Goal: Browse casually

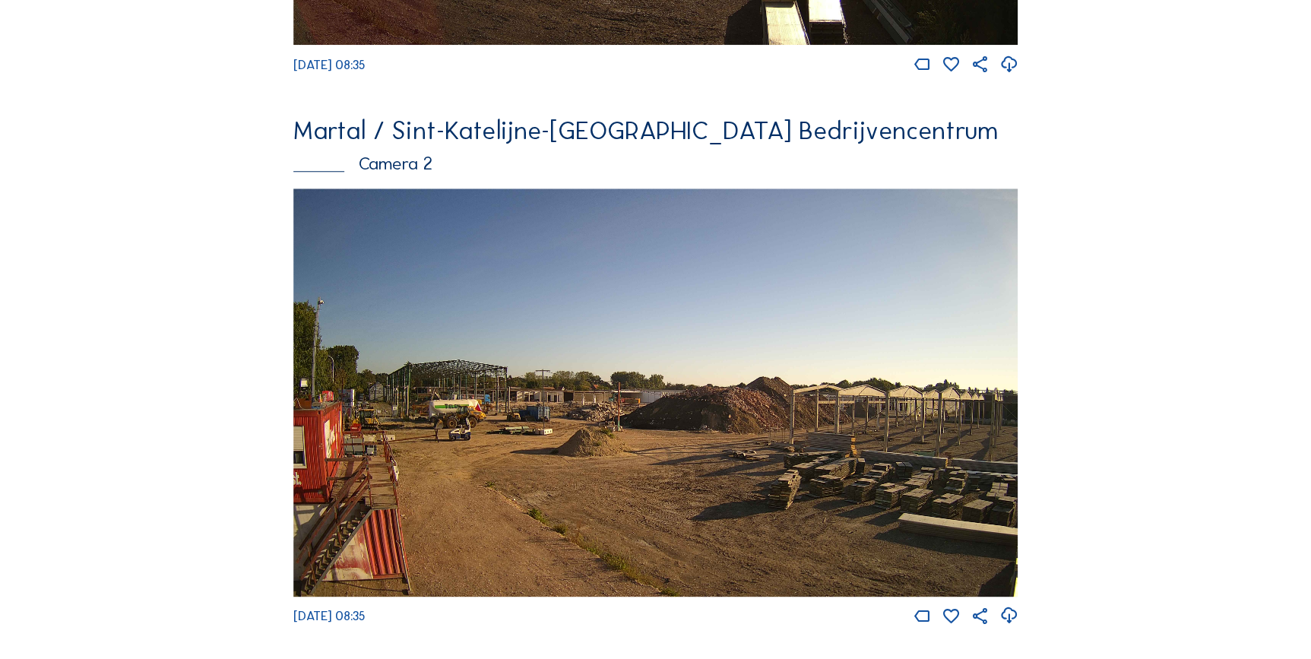
scroll to position [572, 0]
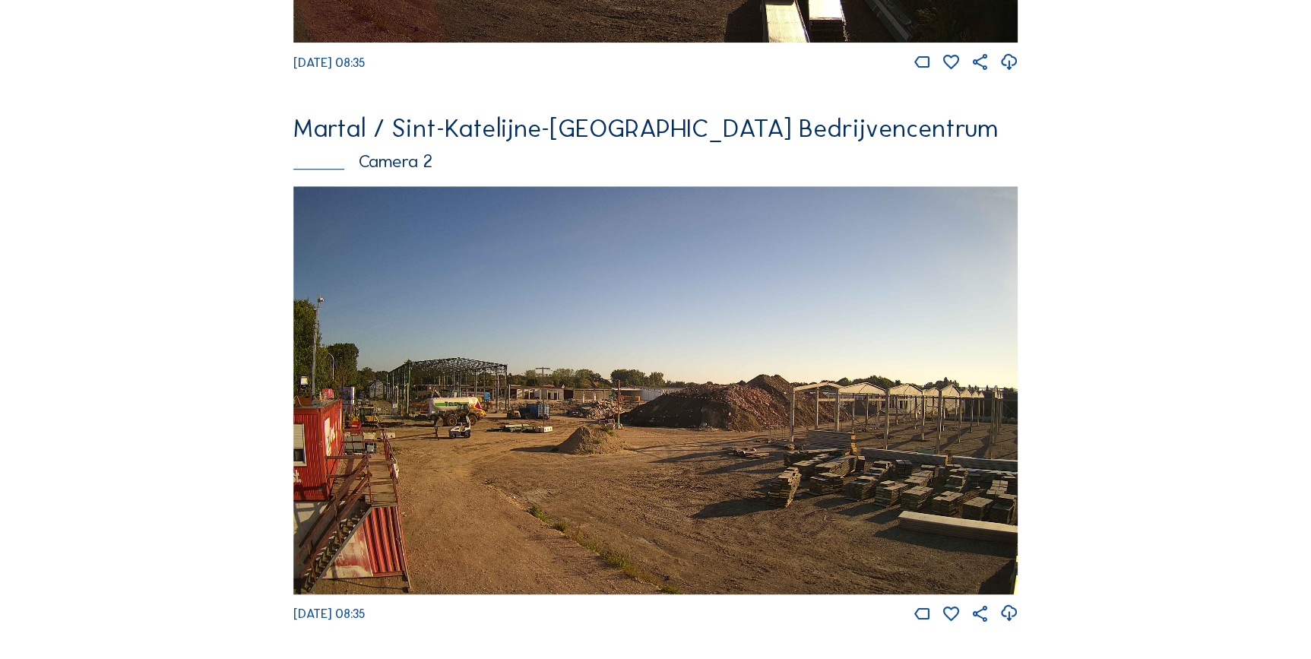
click at [604, 416] on img at bounding box center [655, 390] width 725 height 408
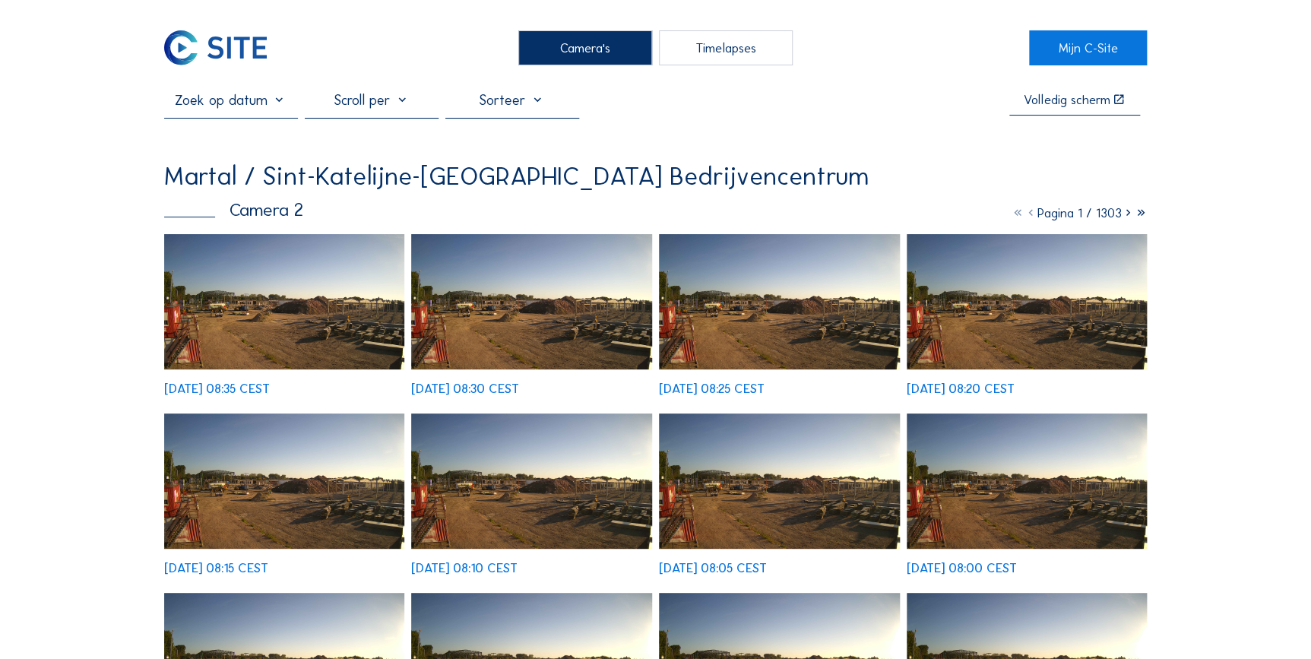
click at [299, 311] on img at bounding box center [284, 301] width 241 height 135
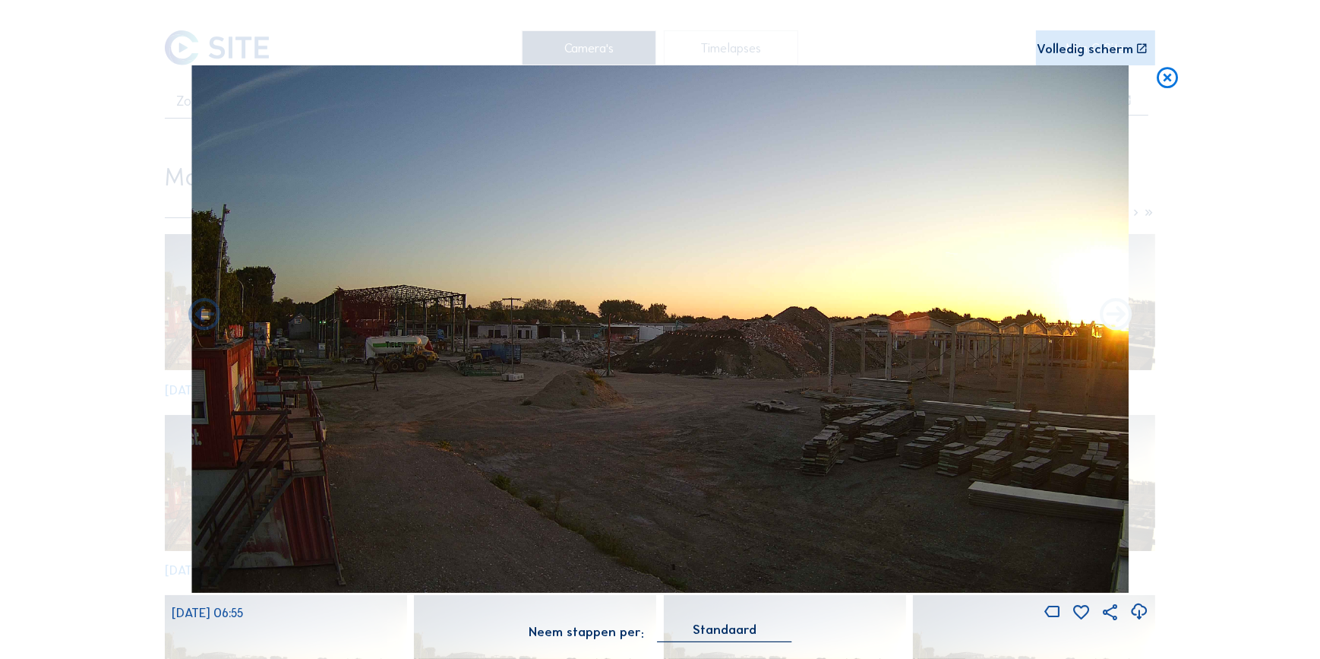
drag, startPoint x: 1094, startPoint y: 329, endPoint x: 1111, endPoint y: 313, distance: 23.1
click at [1111, 313] on icon at bounding box center [1116, 315] width 39 height 39
click at [204, 318] on icon at bounding box center [204, 315] width 39 height 39
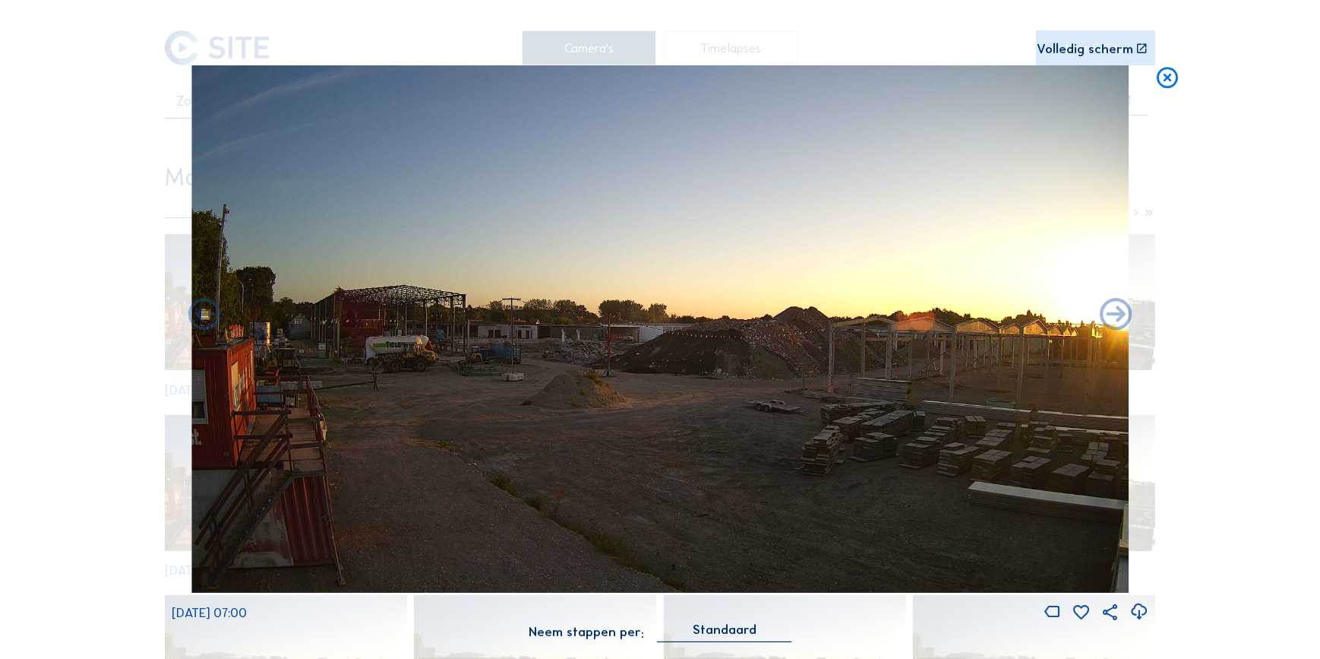
click at [204, 318] on icon at bounding box center [204, 315] width 39 height 39
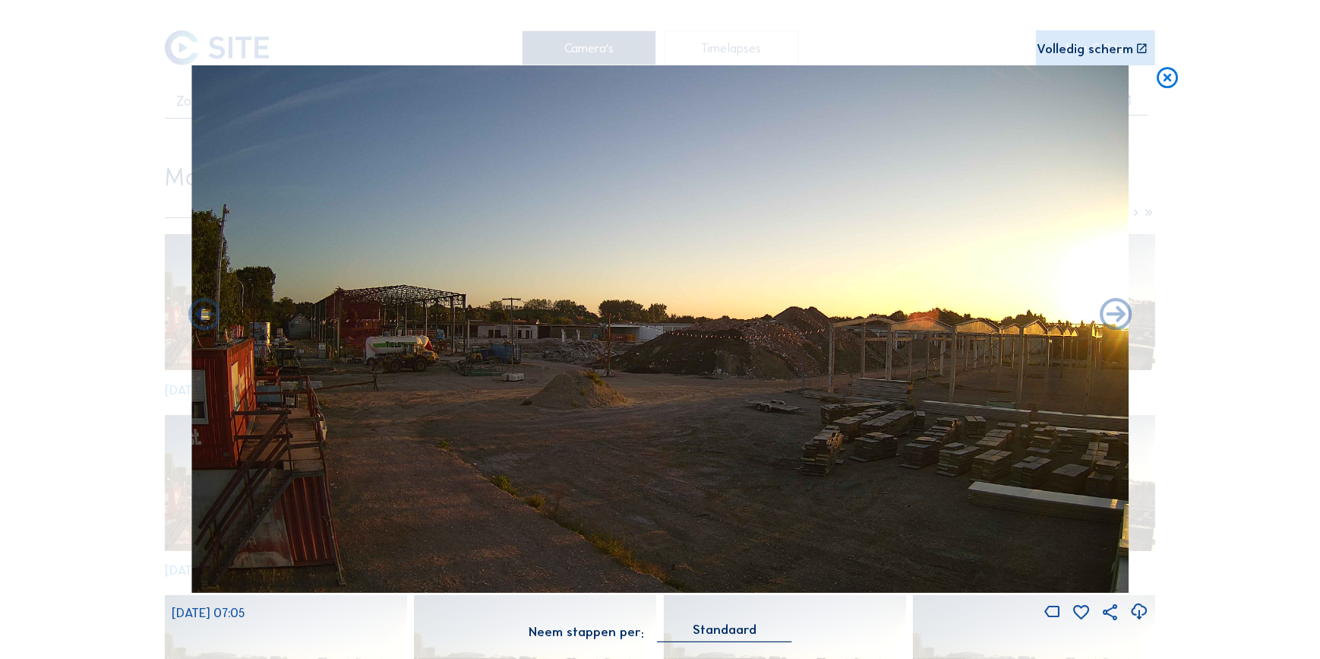
click at [204, 318] on icon at bounding box center [204, 315] width 39 height 39
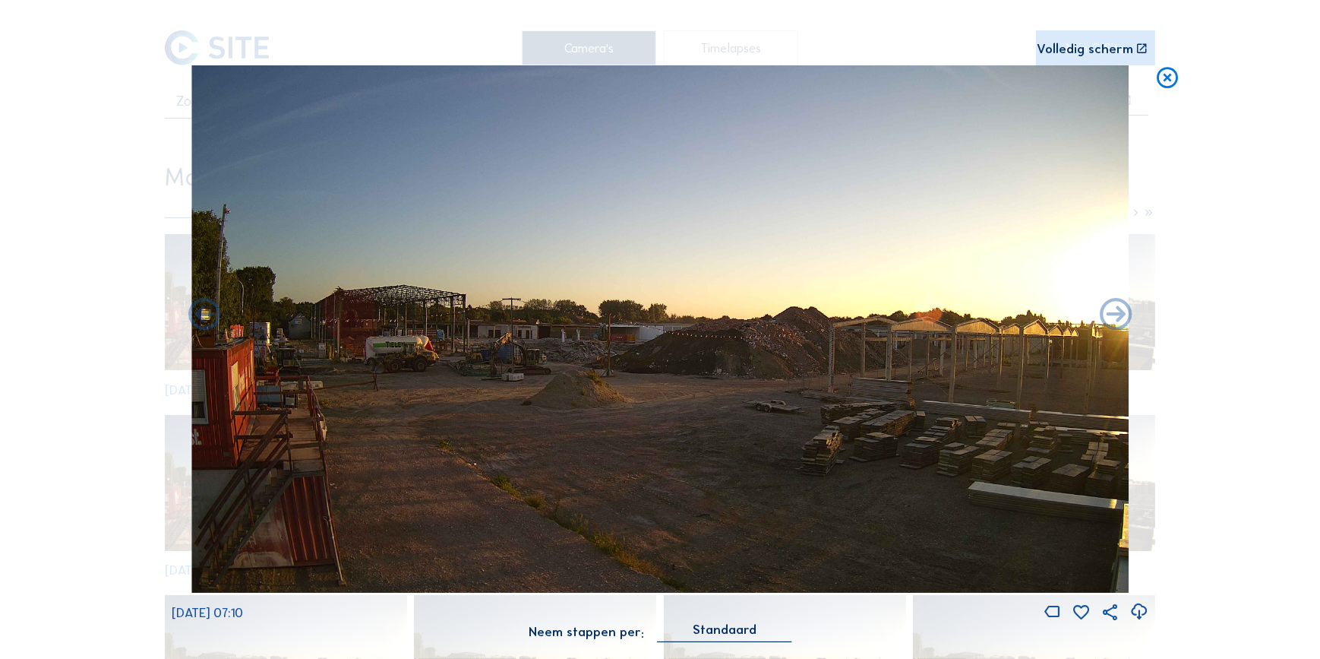
click at [204, 318] on icon at bounding box center [204, 315] width 39 height 39
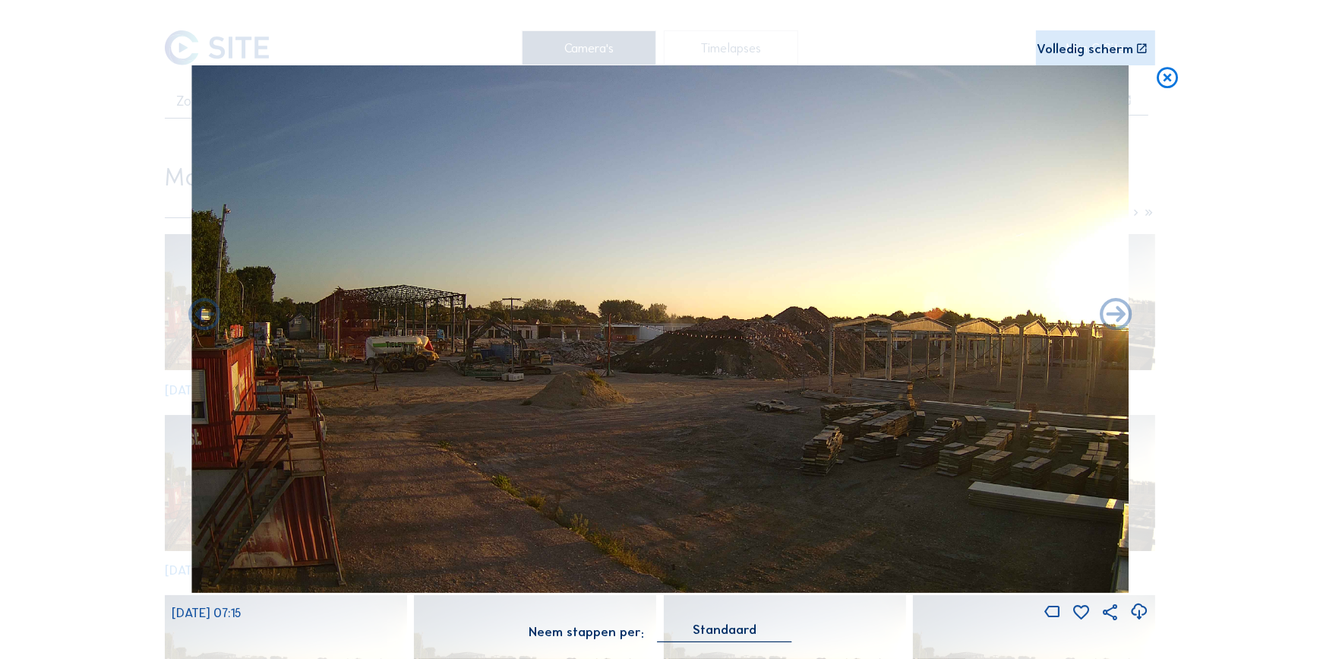
click at [204, 318] on icon at bounding box center [204, 315] width 39 height 39
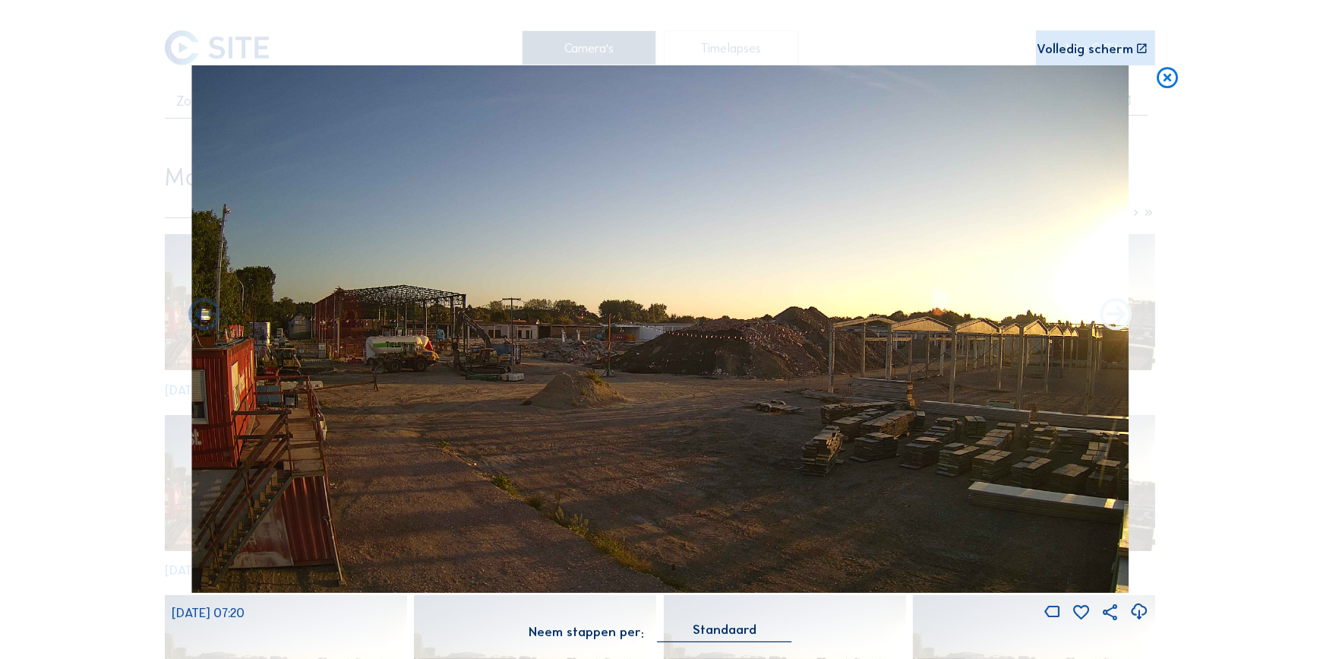
click at [1115, 320] on icon at bounding box center [1116, 315] width 39 height 39
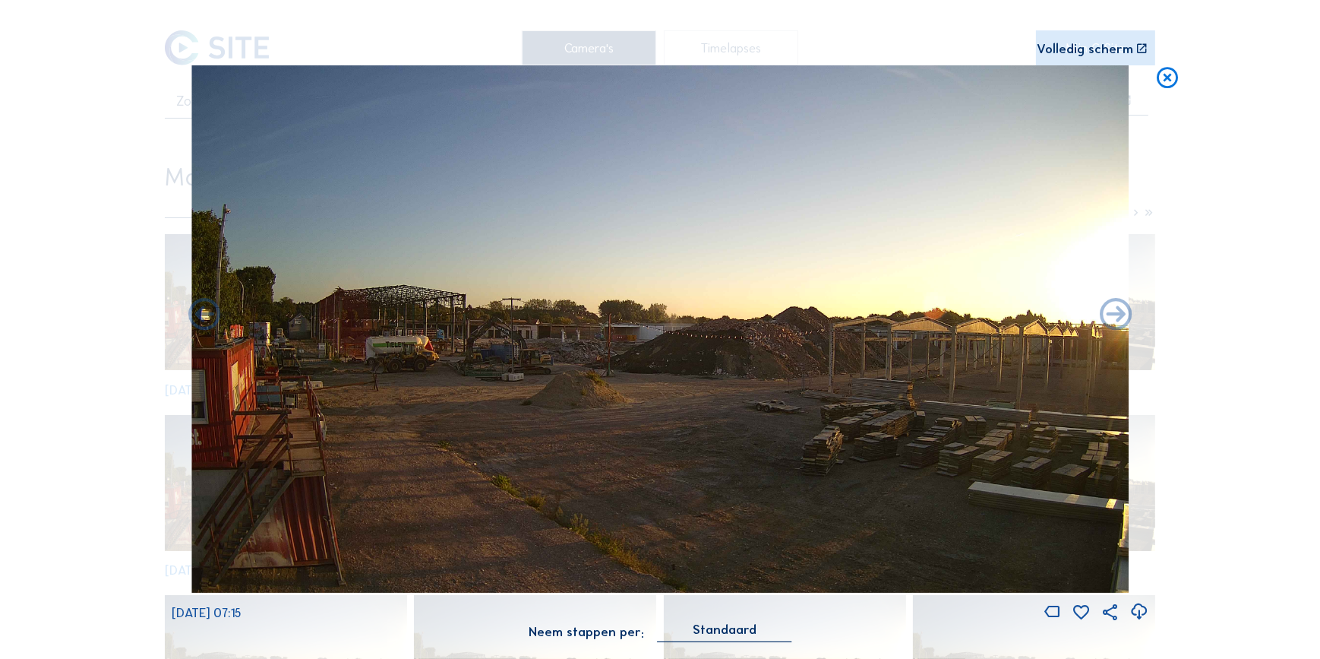
click at [1115, 320] on icon at bounding box center [1116, 315] width 39 height 39
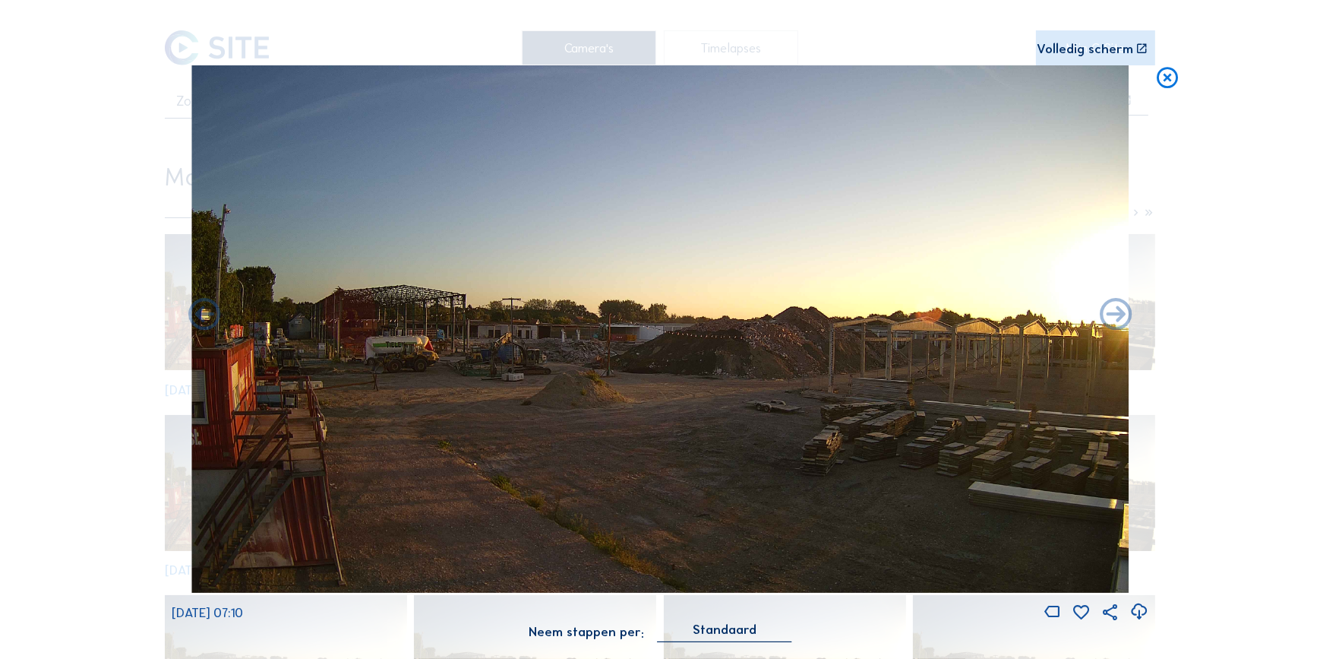
click at [1115, 320] on icon at bounding box center [1116, 315] width 39 height 39
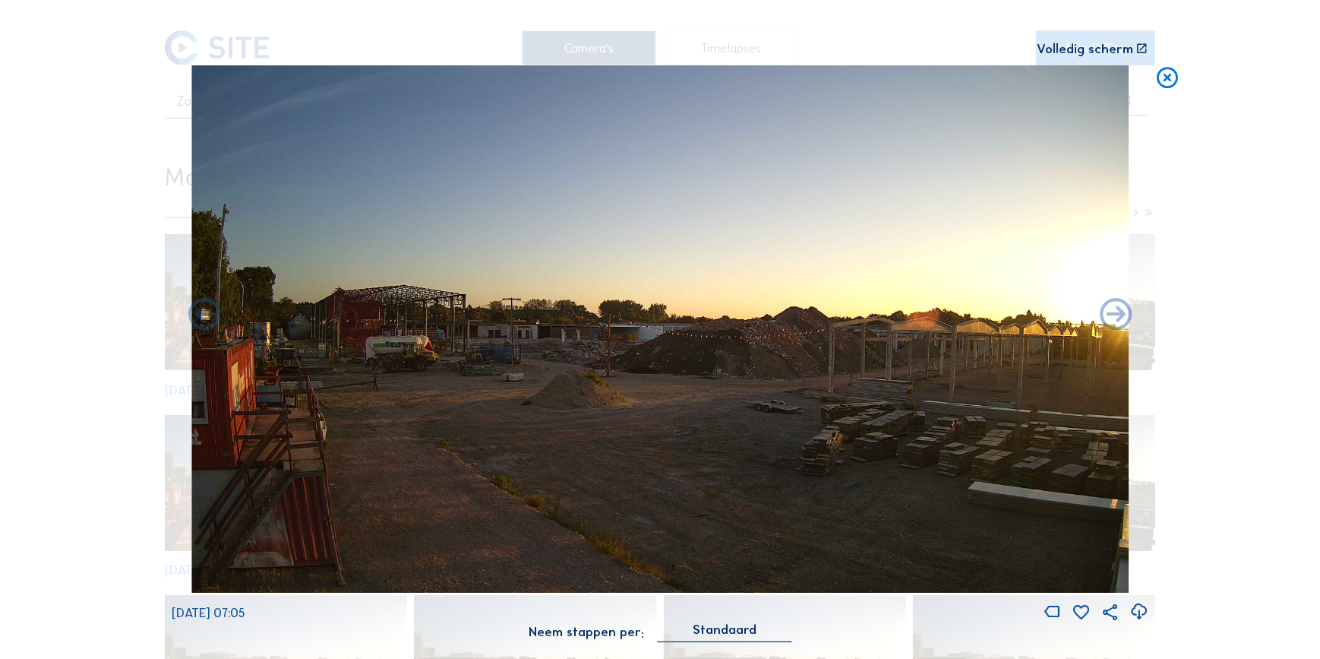
click at [1115, 320] on icon at bounding box center [1116, 315] width 39 height 39
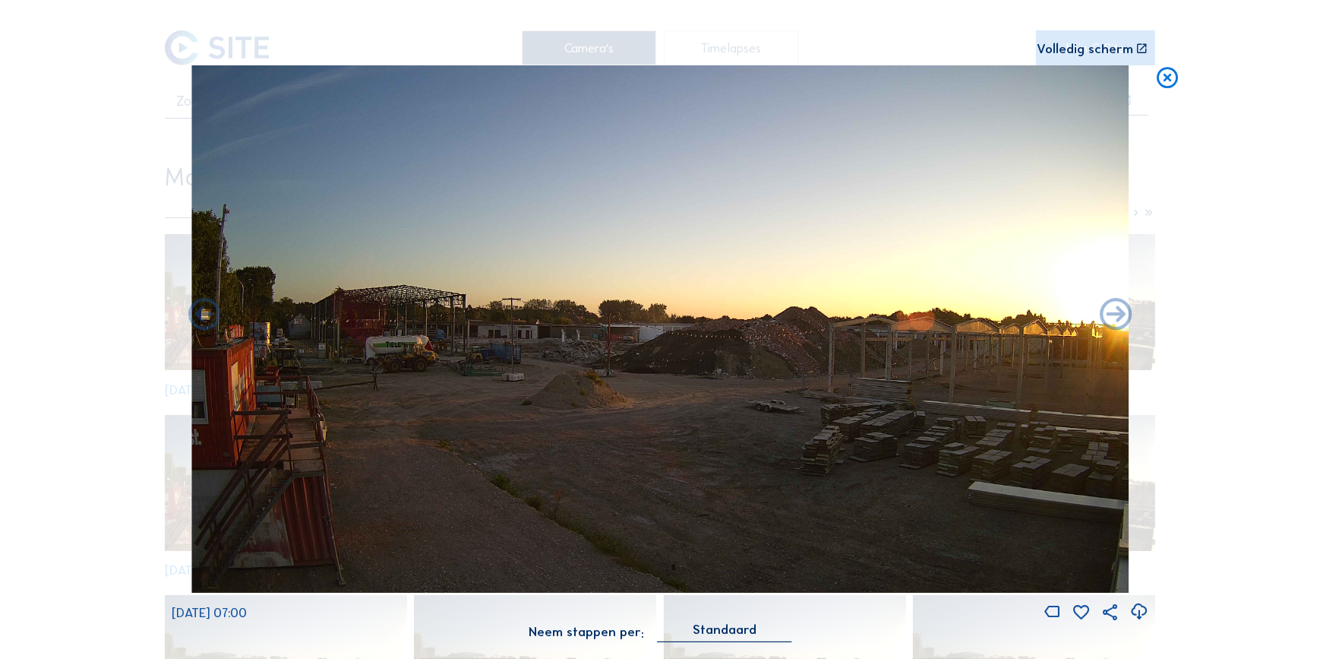
click at [1115, 320] on icon at bounding box center [1116, 315] width 39 height 39
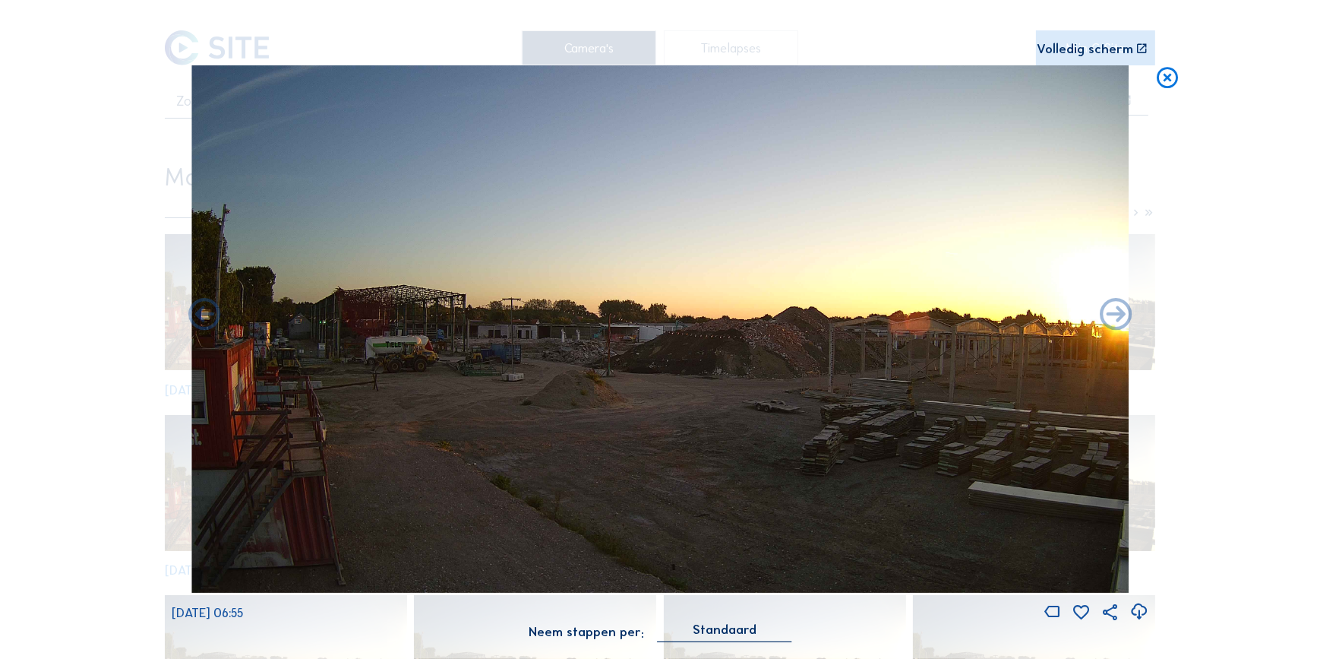
click at [1115, 320] on icon at bounding box center [1116, 315] width 39 height 39
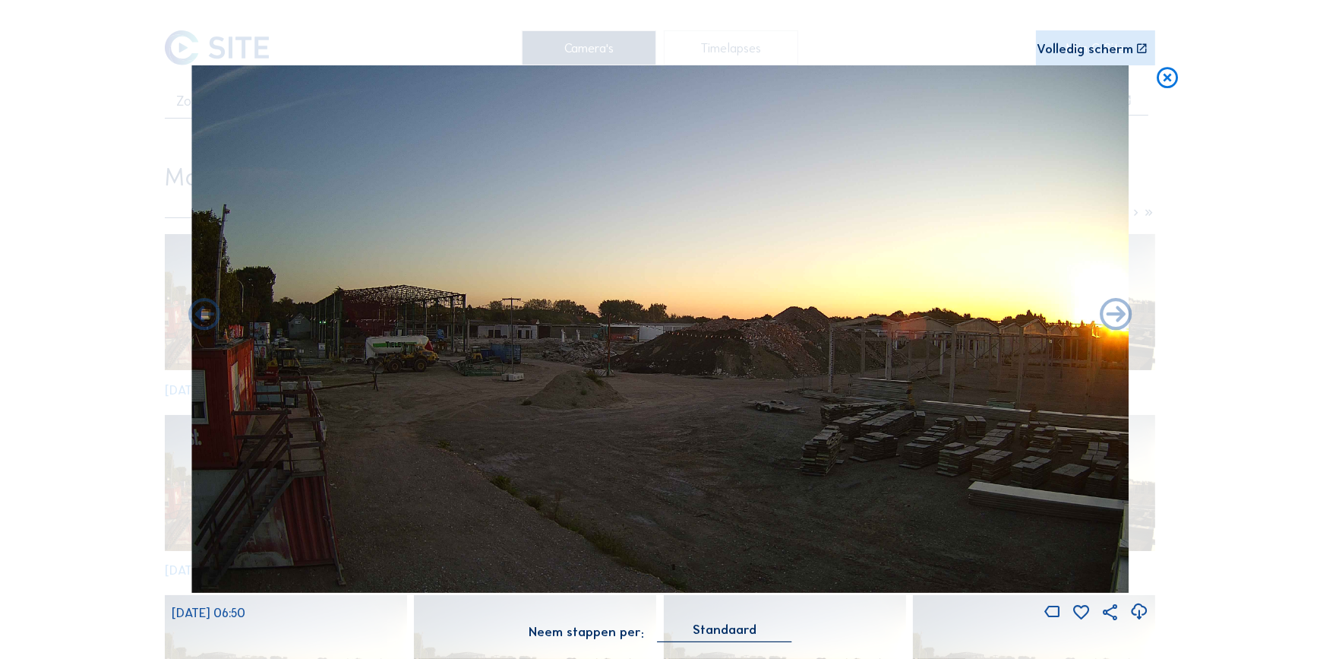
click at [1115, 320] on icon at bounding box center [1116, 315] width 39 height 39
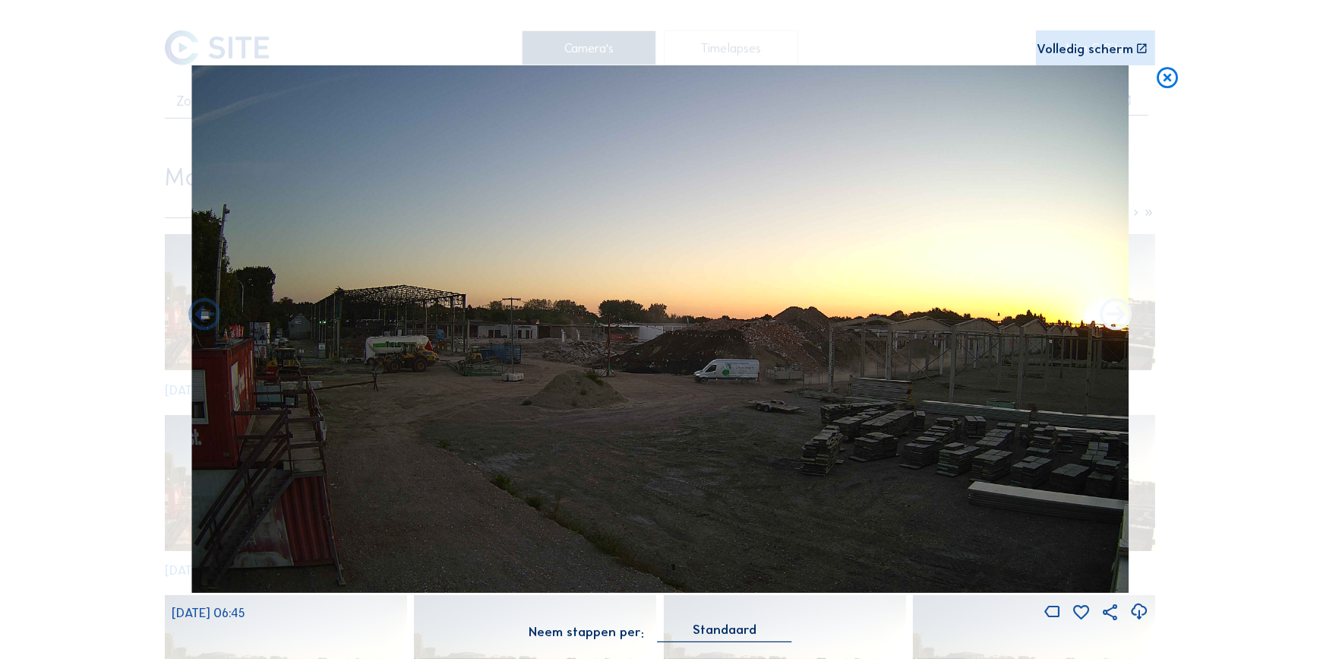
click at [1116, 315] on icon at bounding box center [1116, 315] width 39 height 39
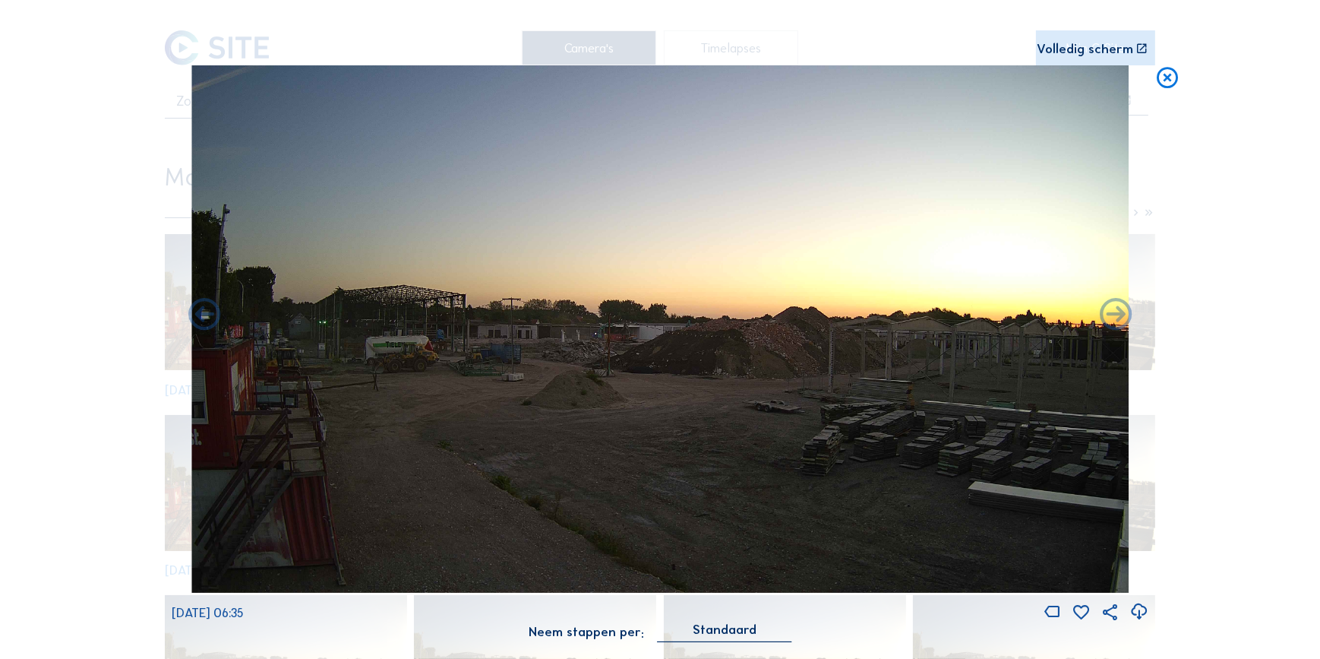
click at [1116, 315] on icon at bounding box center [1116, 315] width 39 height 39
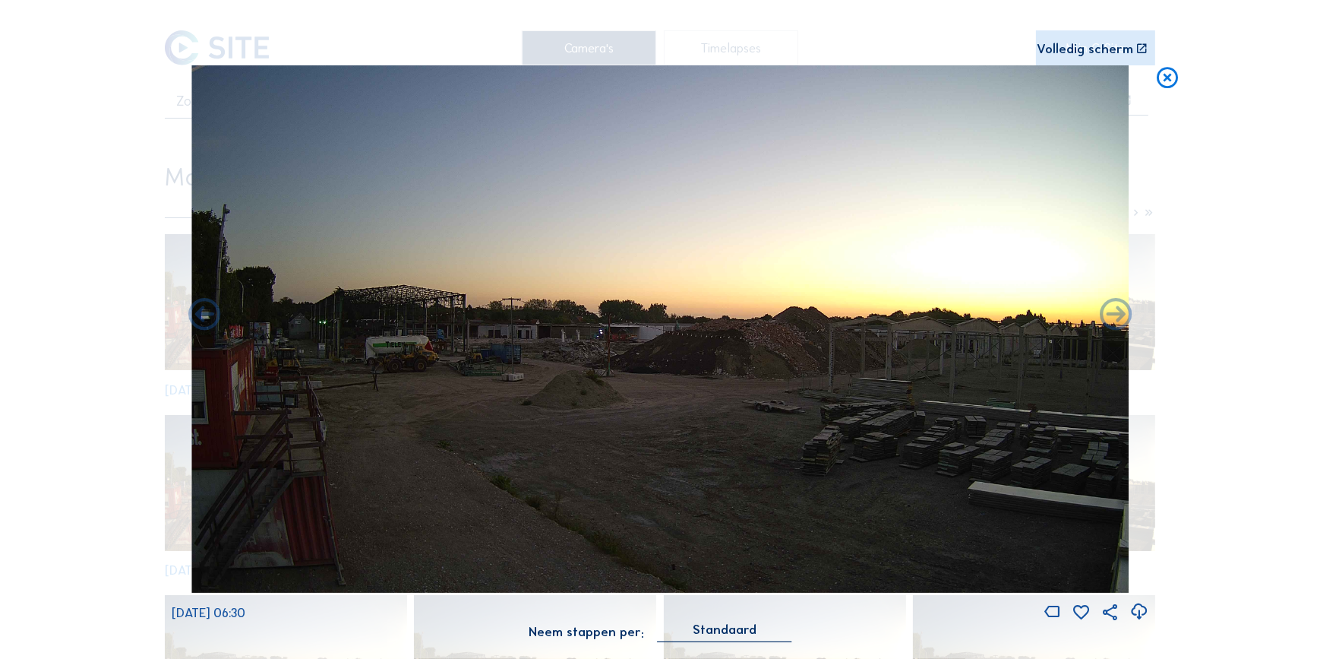
click at [1116, 315] on icon at bounding box center [1116, 315] width 39 height 39
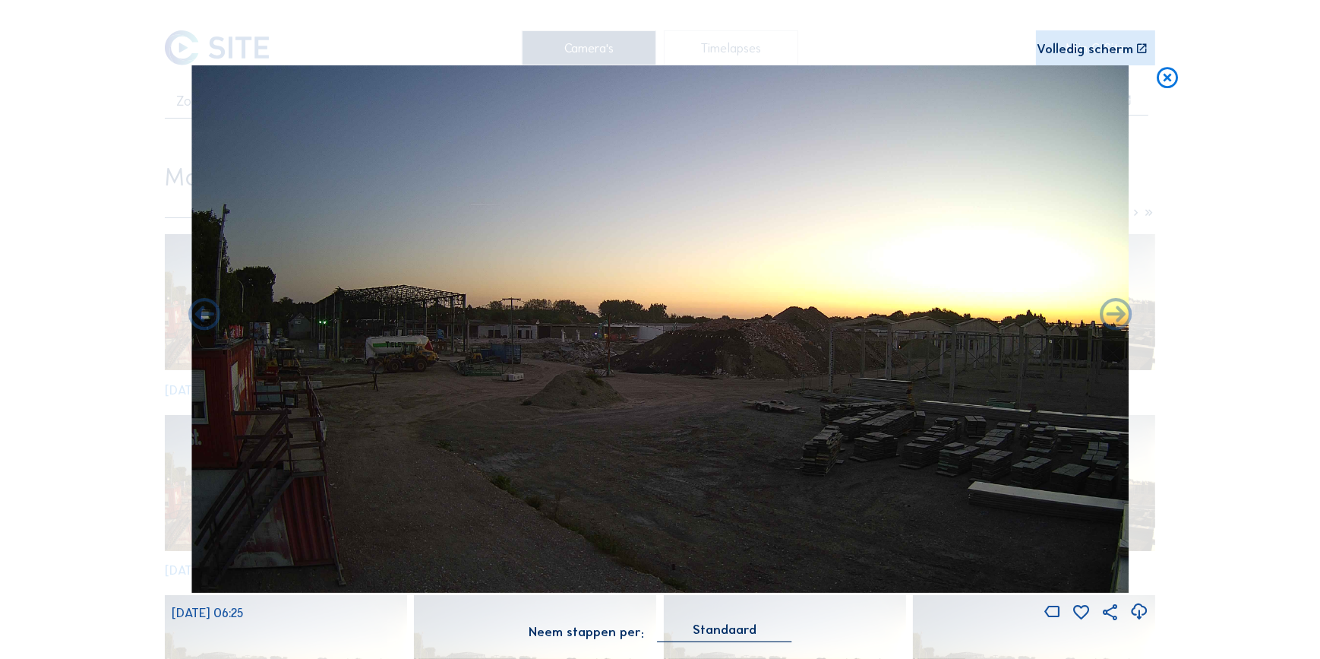
click at [1116, 315] on icon at bounding box center [1116, 315] width 39 height 39
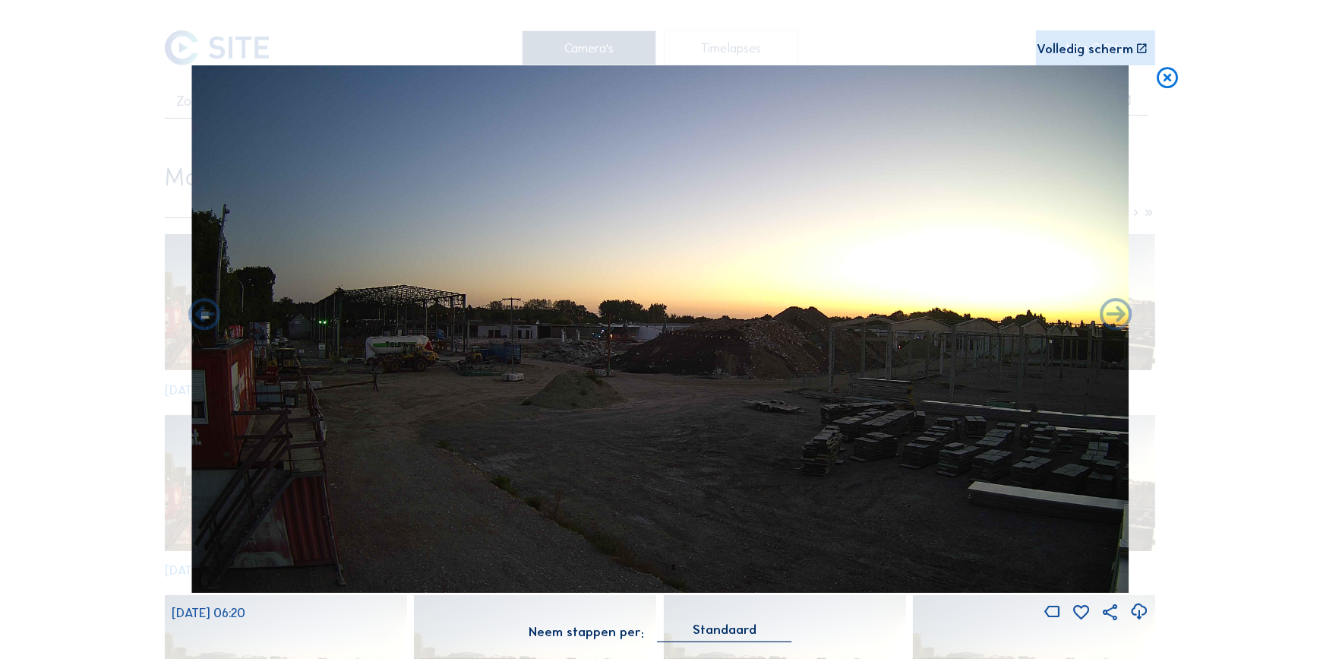
click at [1116, 315] on icon at bounding box center [1116, 315] width 39 height 39
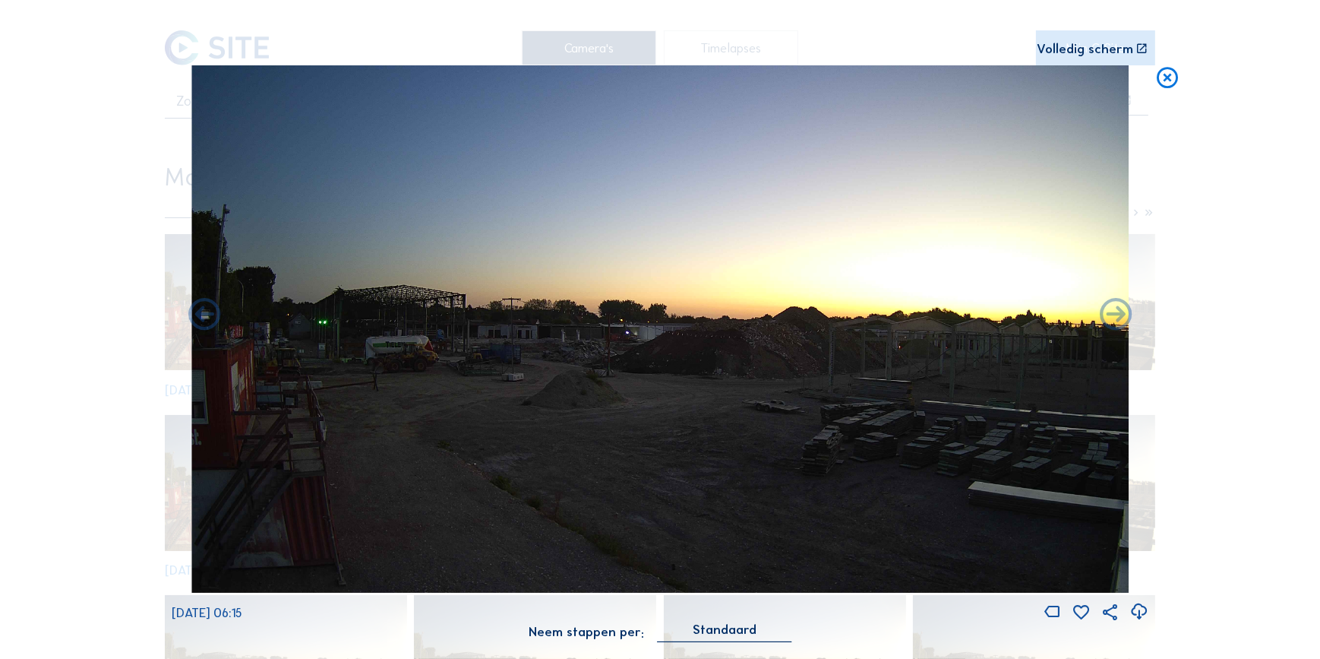
click at [1116, 315] on icon at bounding box center [1116, 315] width 39 height 39
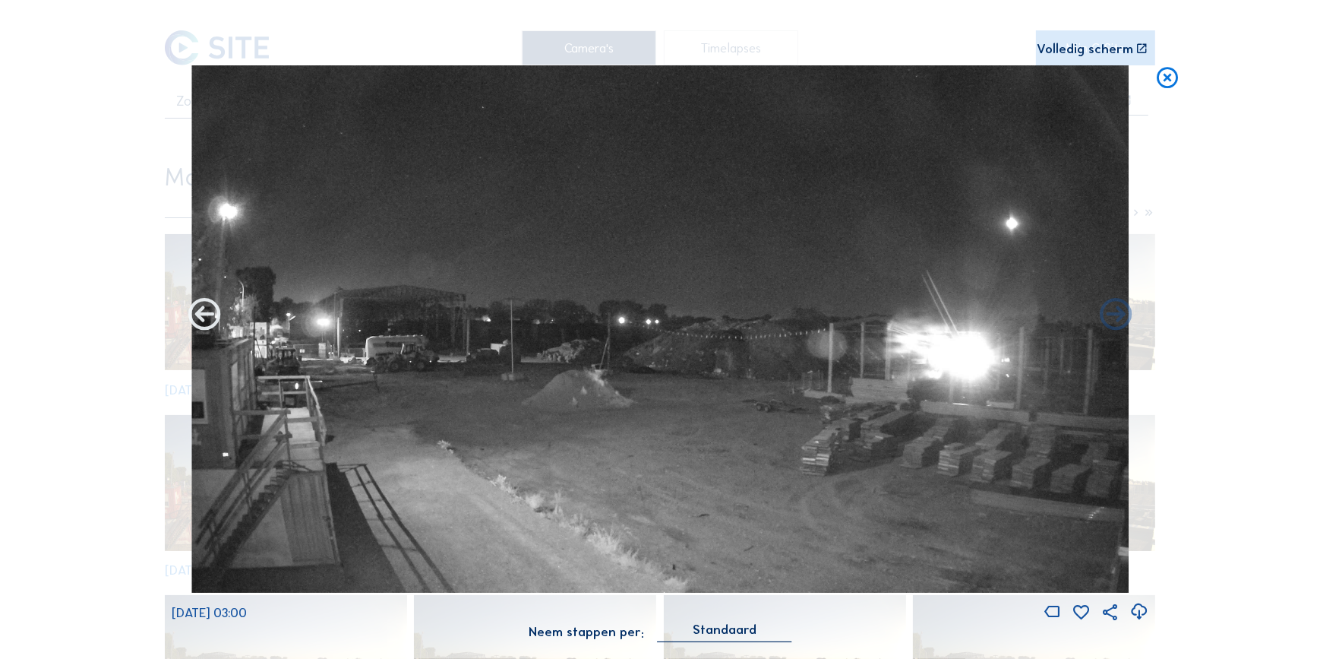
click at [204, 320] on icon at bounding box center [204, 315] width 39 height 39
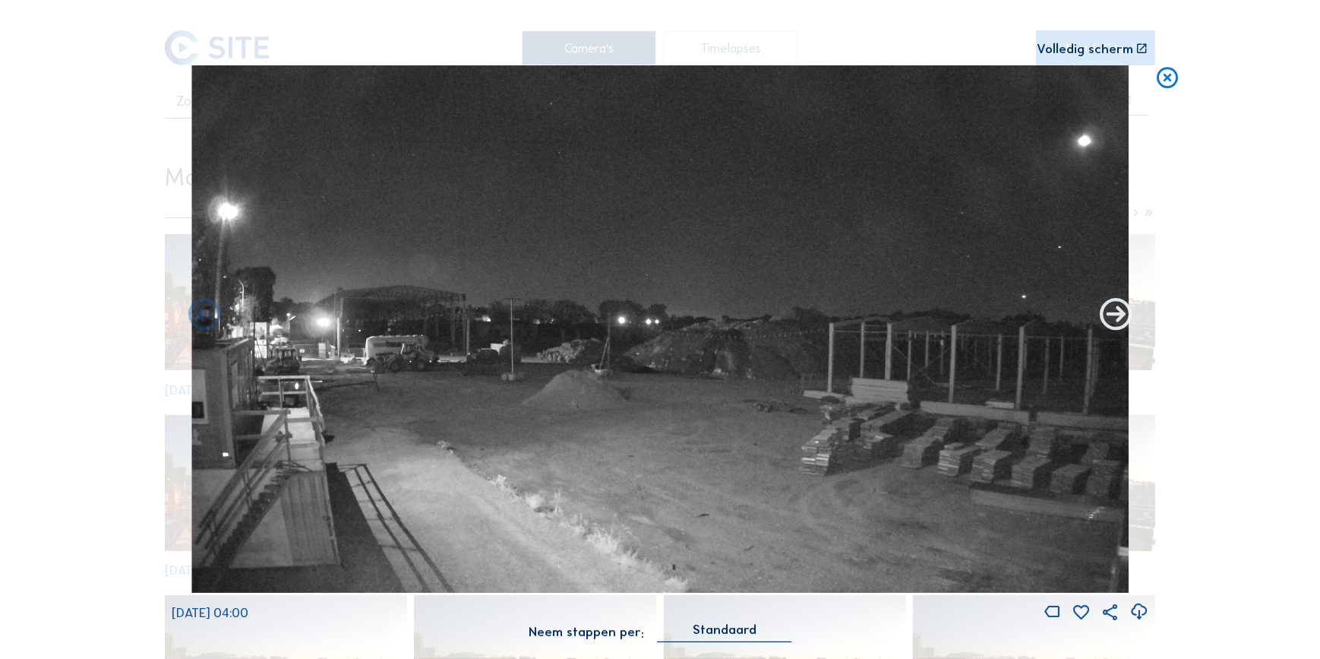
click at [1118, 317] on icon at bounding box center [1116, 315] width 39 height 39
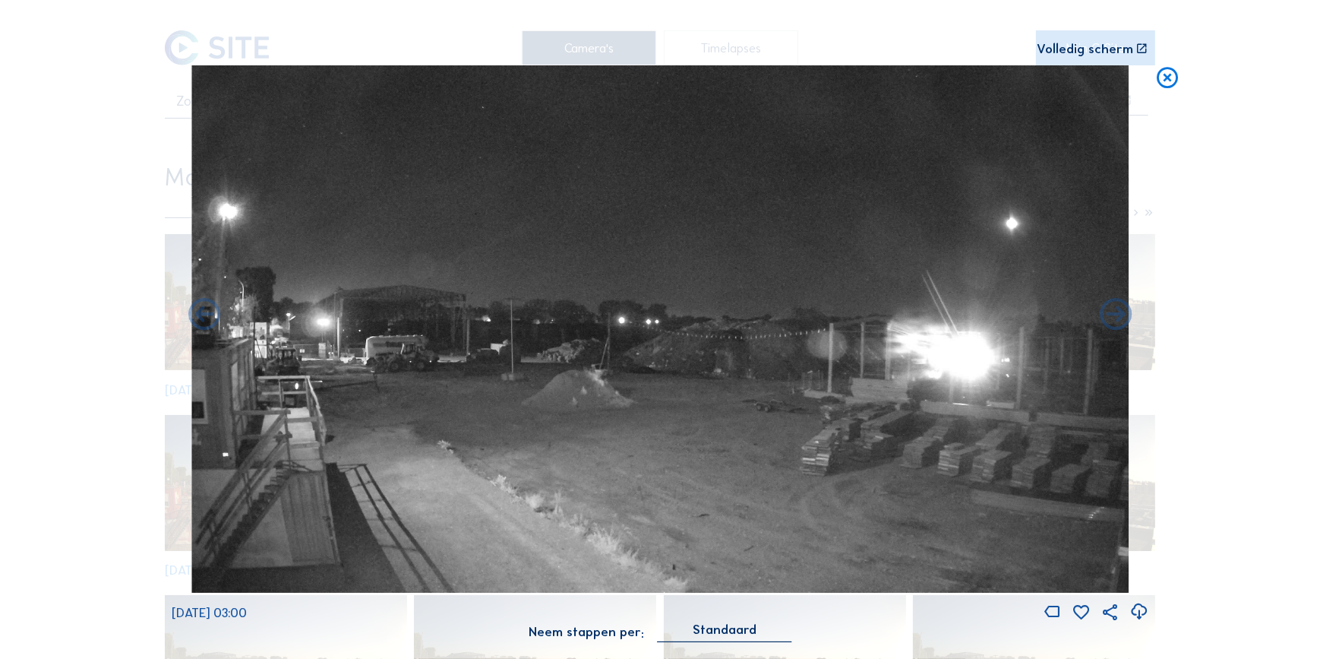
click at [1118, 317] on icon at bounding box center [1116, 315] width 39 height 39
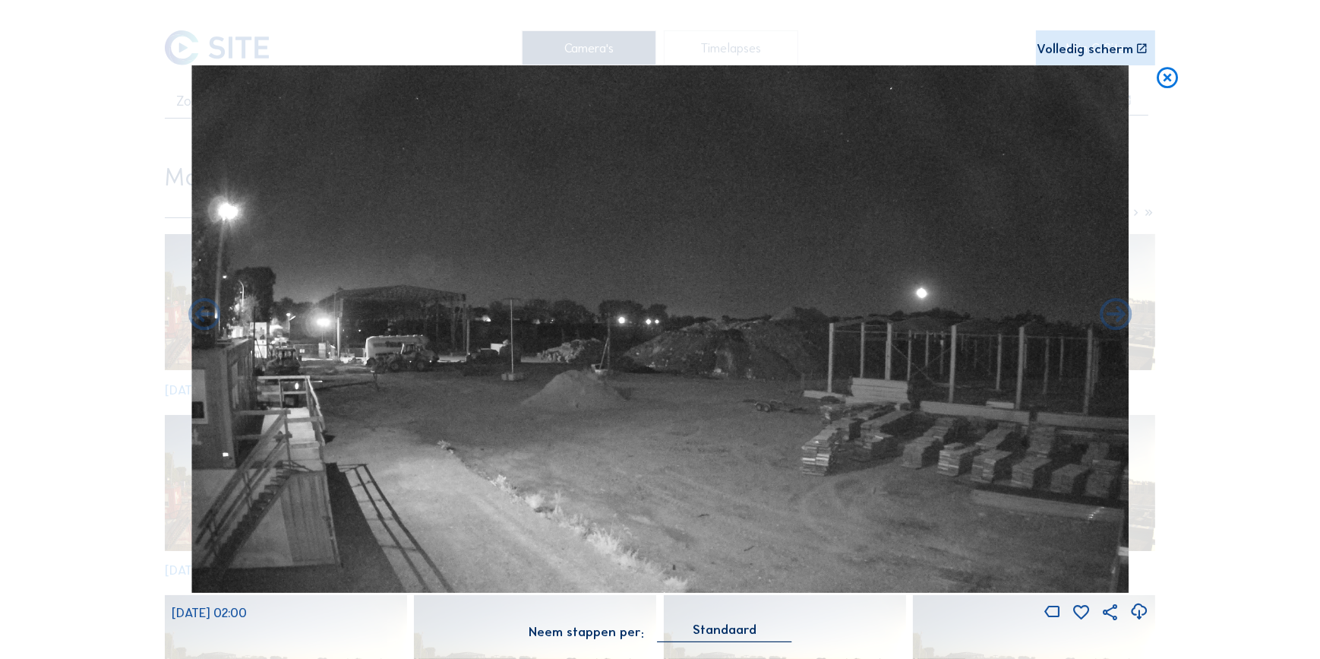
click at [1118, 317] on icon at bounding box center [1116, 315] width 39 height 39
click at [209, 311] on icon at bounding box center [204, 315] width 39 height 39
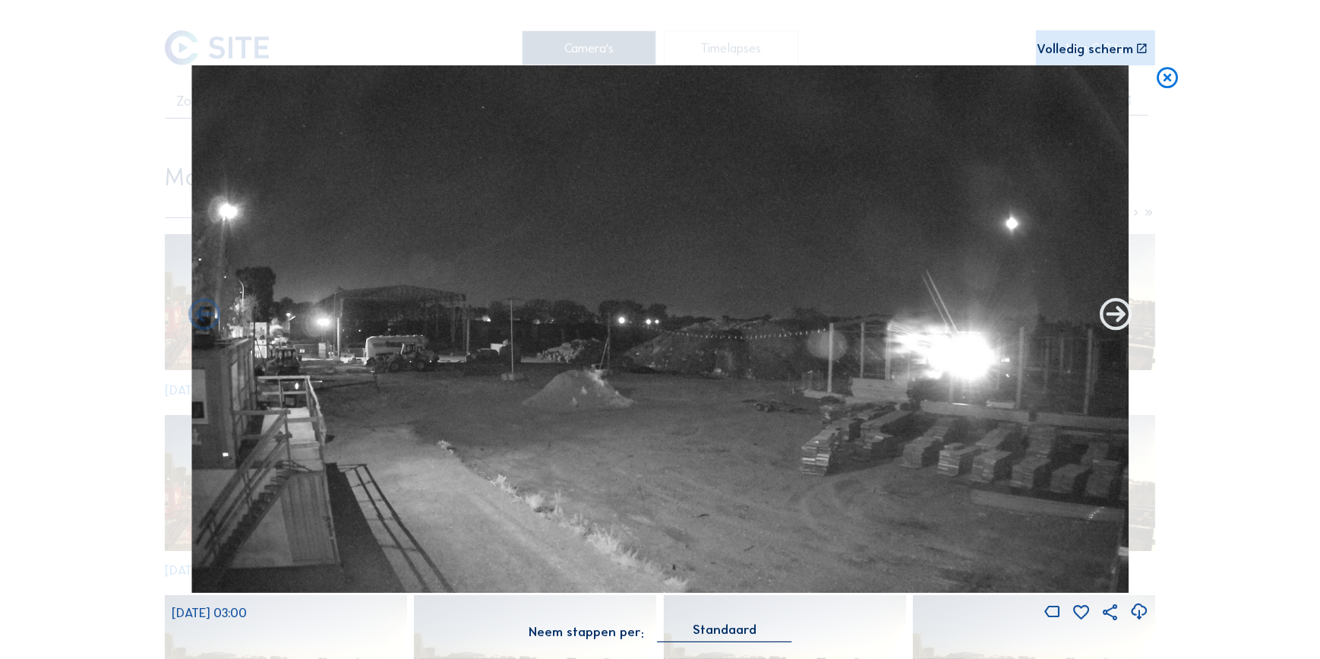
click at [1111, 319] on icon at bounding box center [1116, 315] width 39 height 39
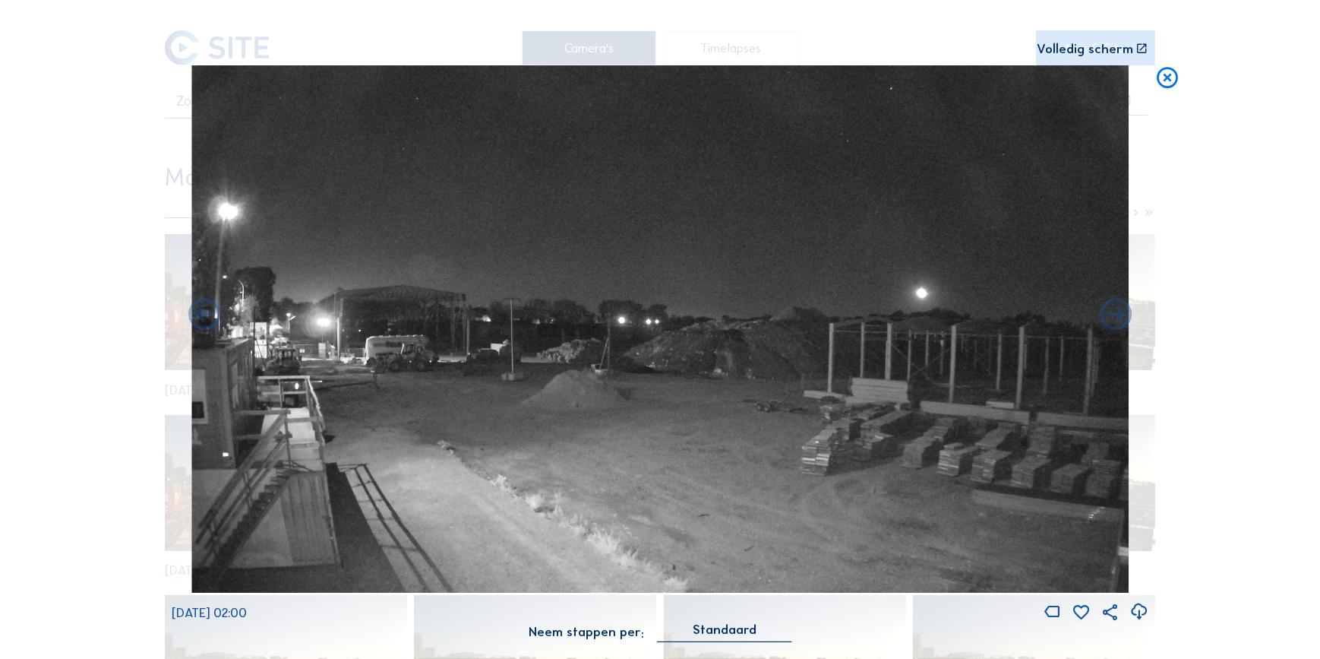
click at [1111, 319] on icon at bounding box center [1116, 315] width 39 height 39
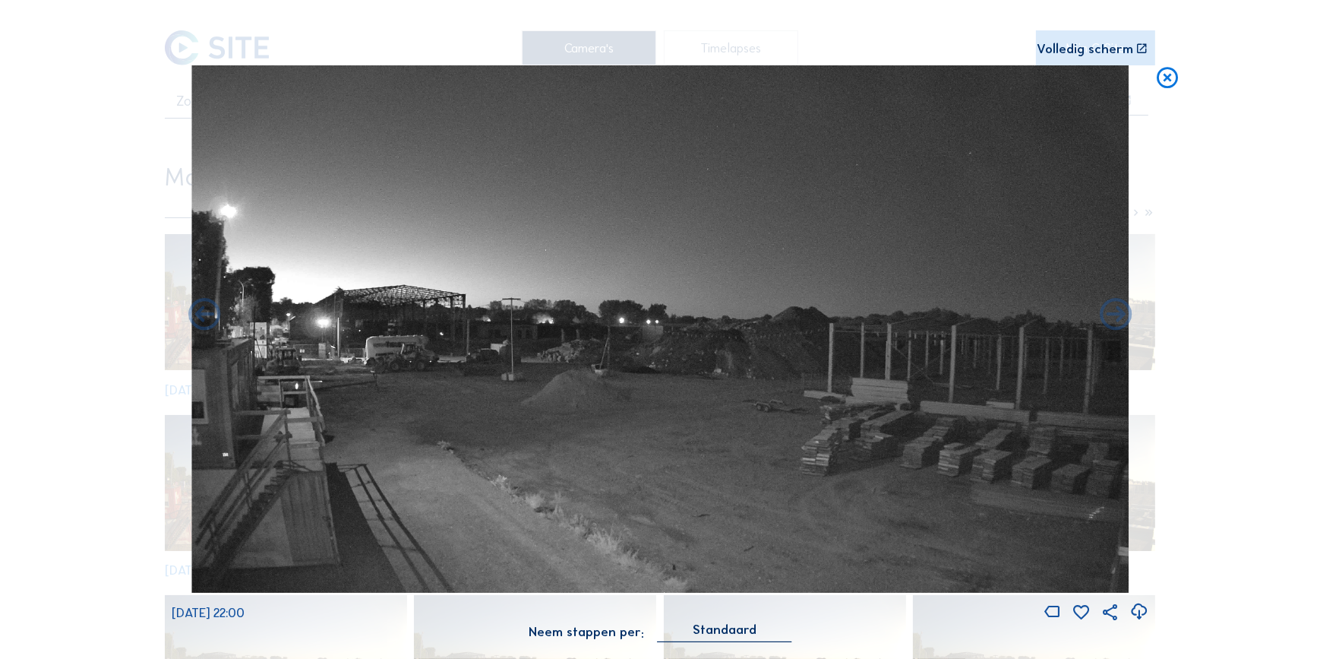
click at [1111, 319] on icon at bounding box center [1116, 315] width 39 height 39
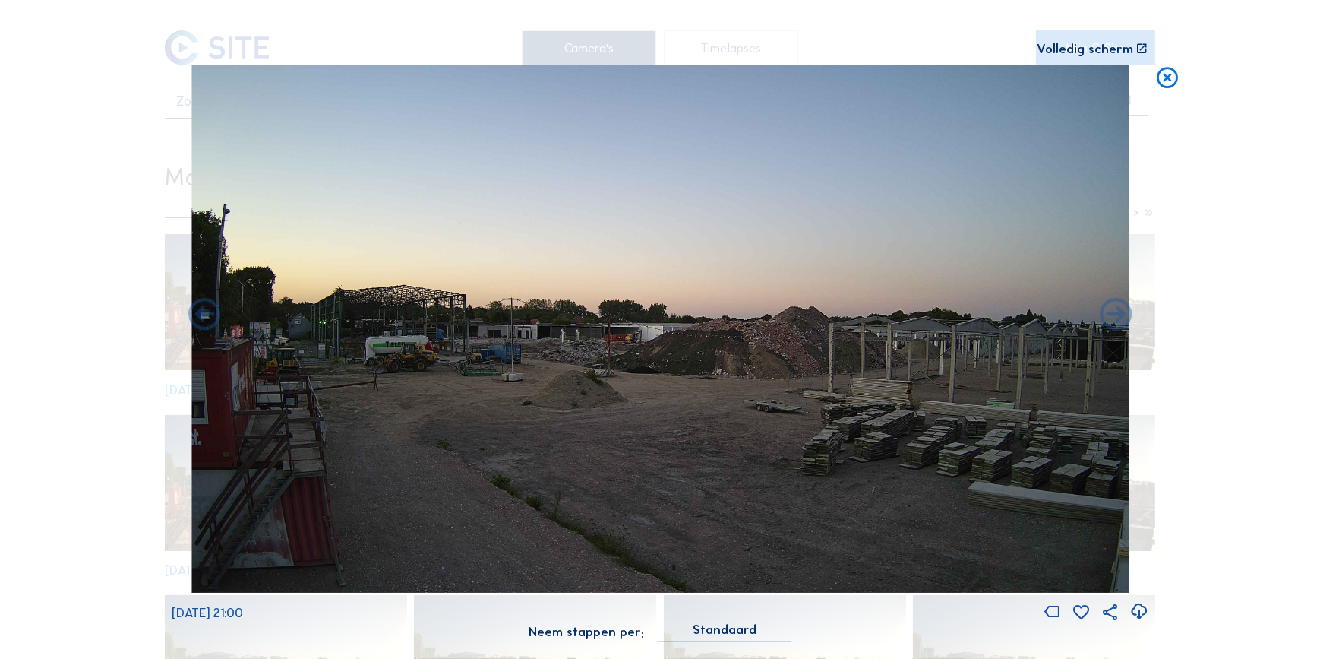
click at [1111, 319] on icon at bounding box center [1116, 315] width 39 height 39
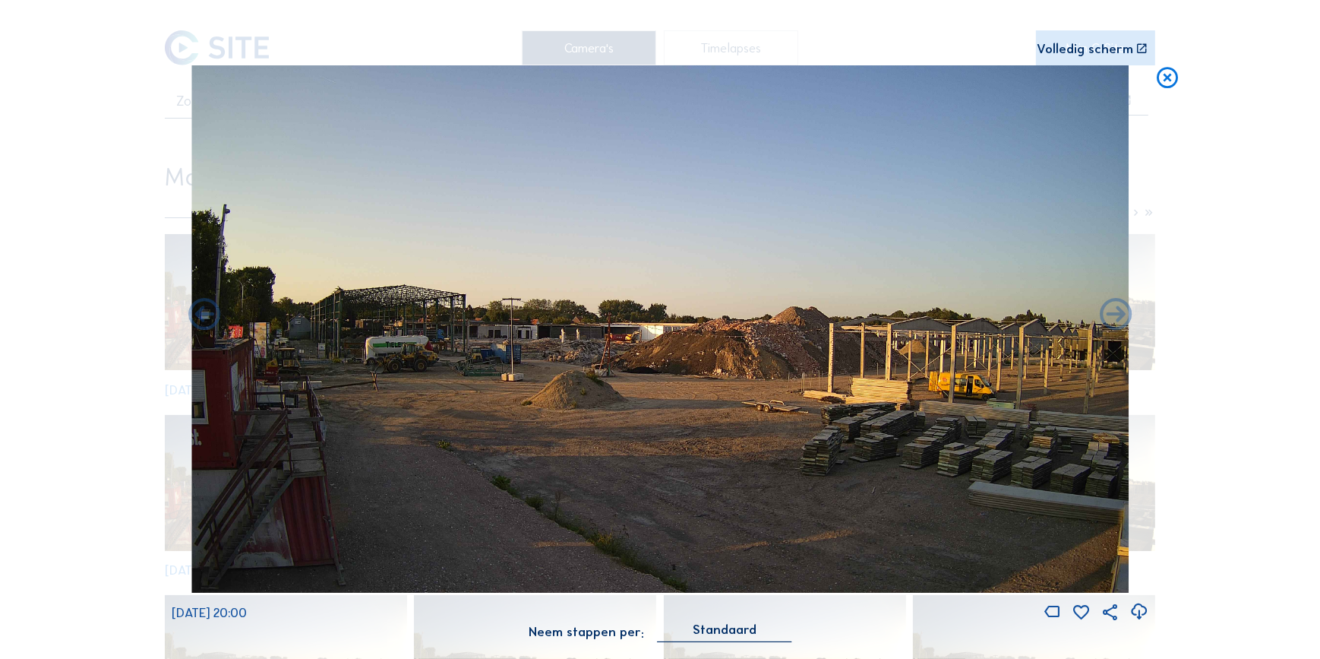
click at [1111, 319] on icon at bounding box center [1116, 315] width 39 height 39
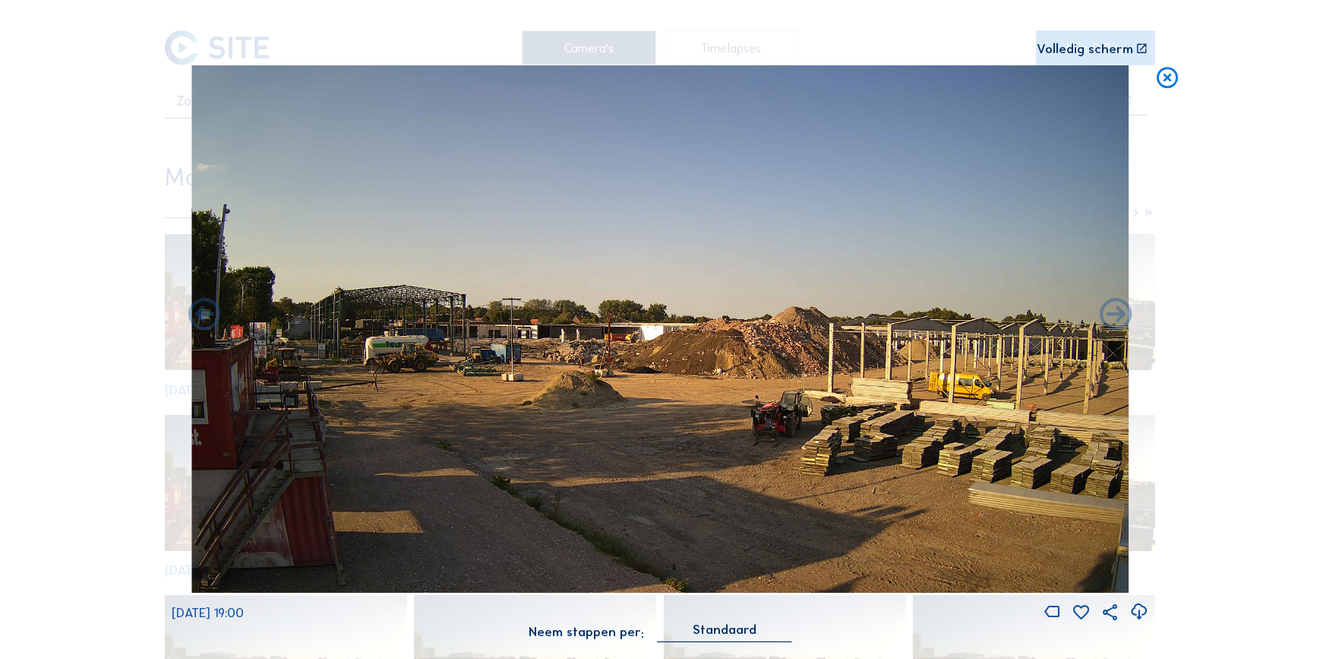
click at [1111, 319] on icon at bounding box center [1116, 315] width 39 height 39
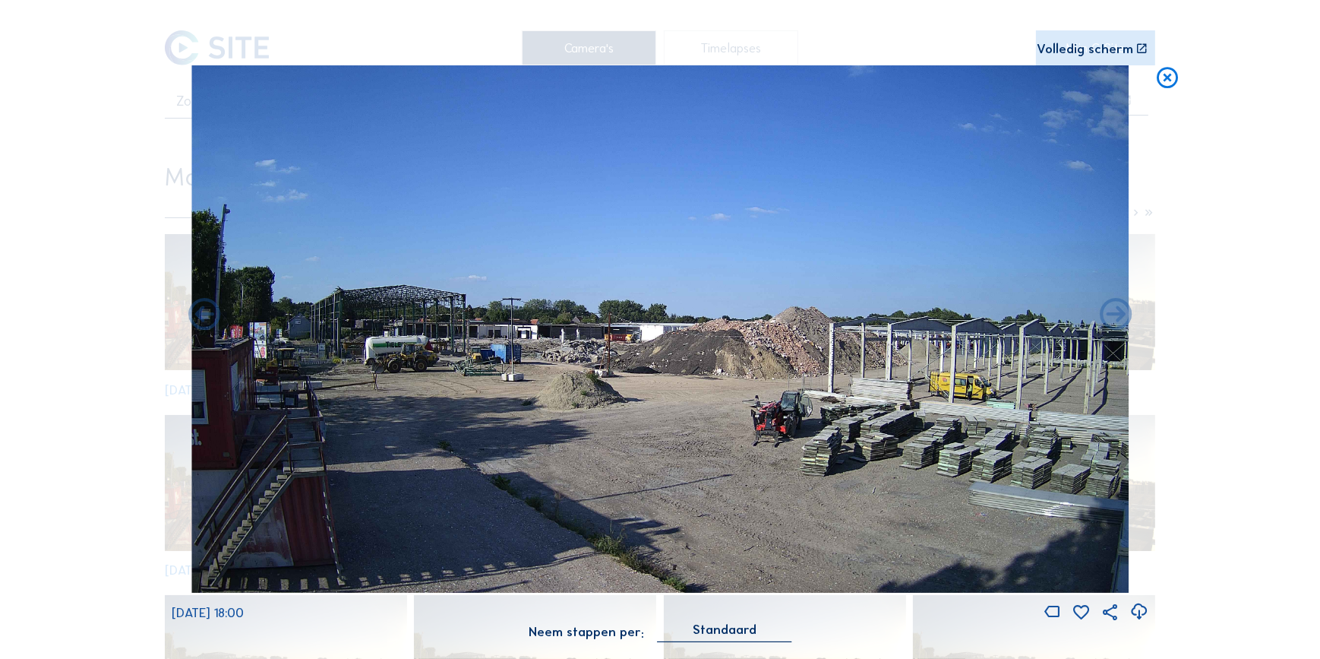
click at [1111, 319] on icon at bounding box center [1116, 315] width 39 height 39
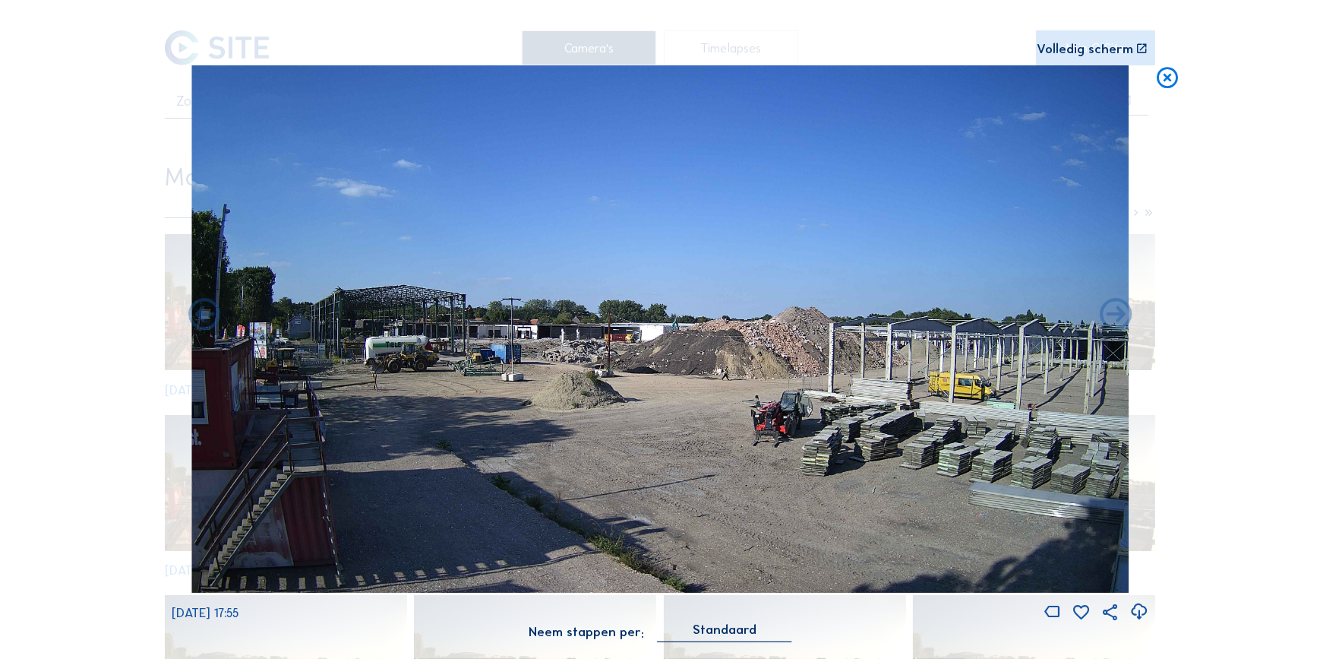
click at [1111, 319] on icon at bounding box center [1116, 315] width 39 height 39
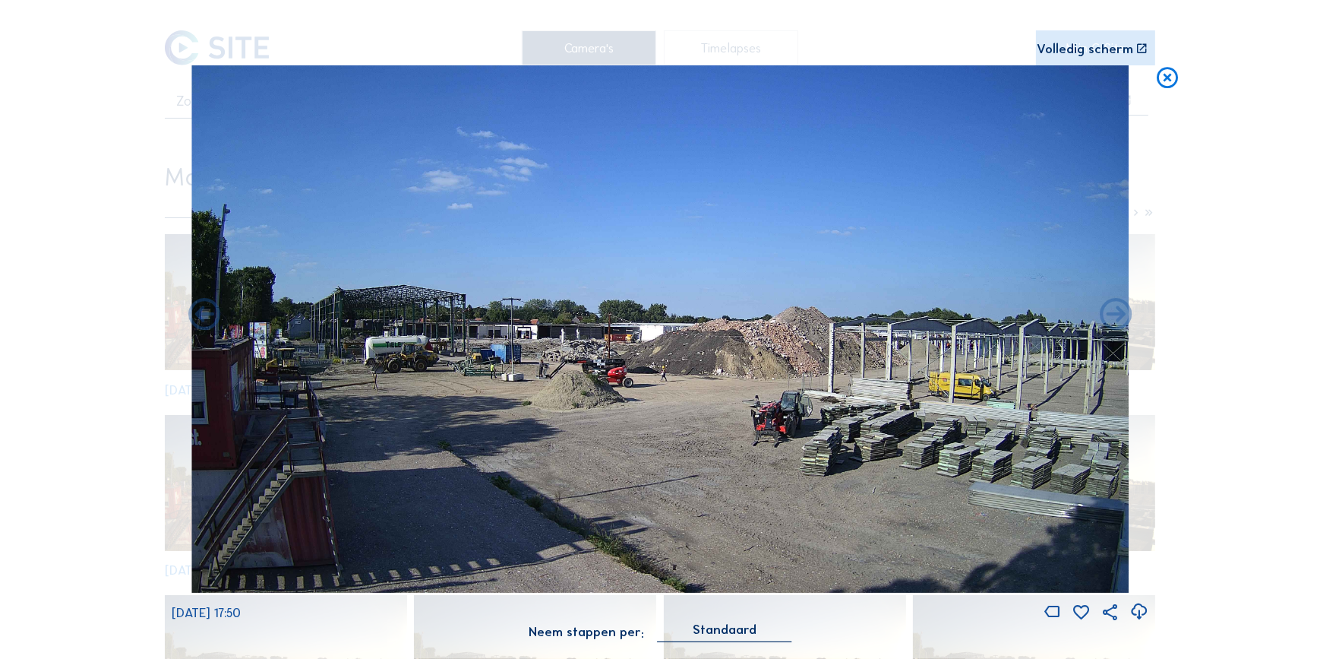
click at [1111, 319] on icon at bounding box center [1116, 315] width 39 height 39
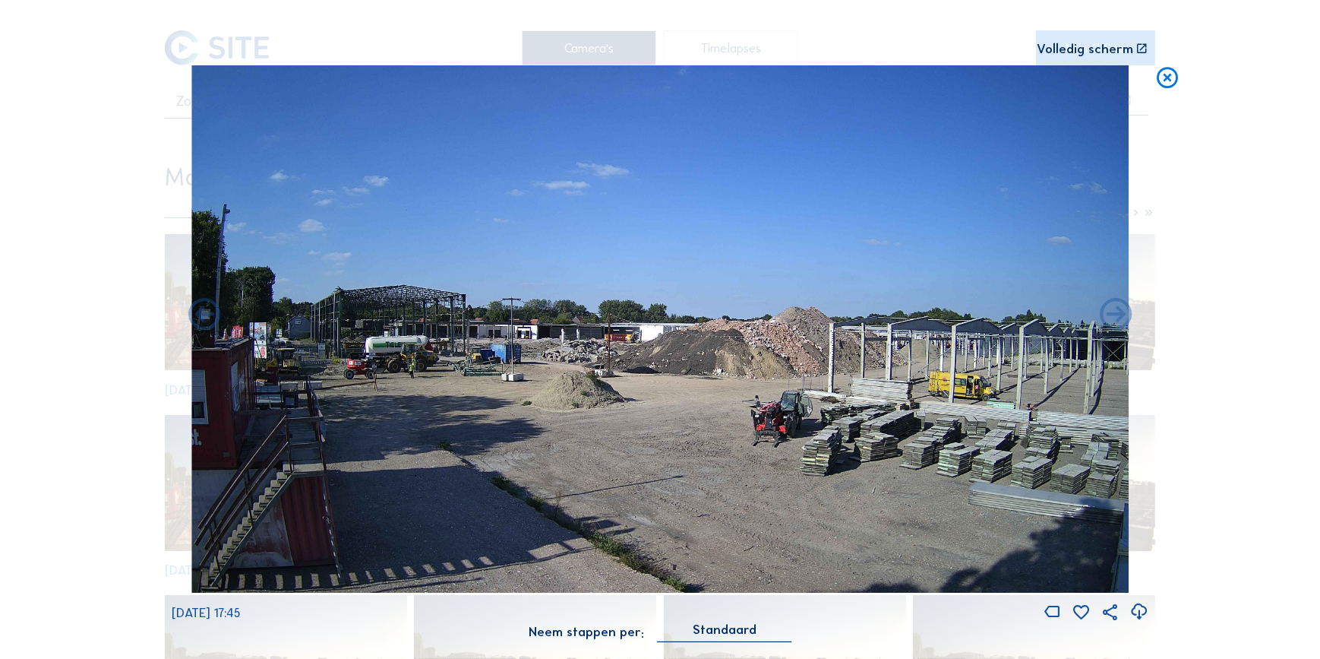
click at [1111, 319] on icon at bounding box center [1116, 315] width 39 height 39
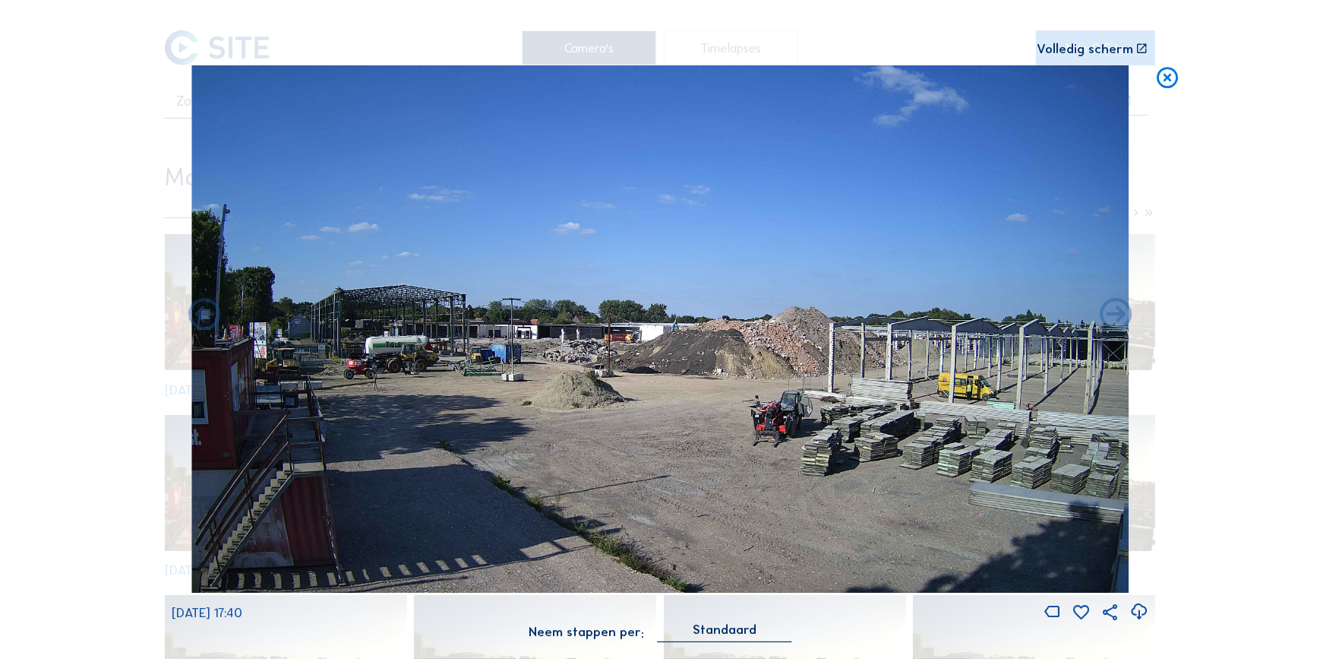
click at [1111, 319] on icon at bounding box center [1116, 315] width 39 height 39
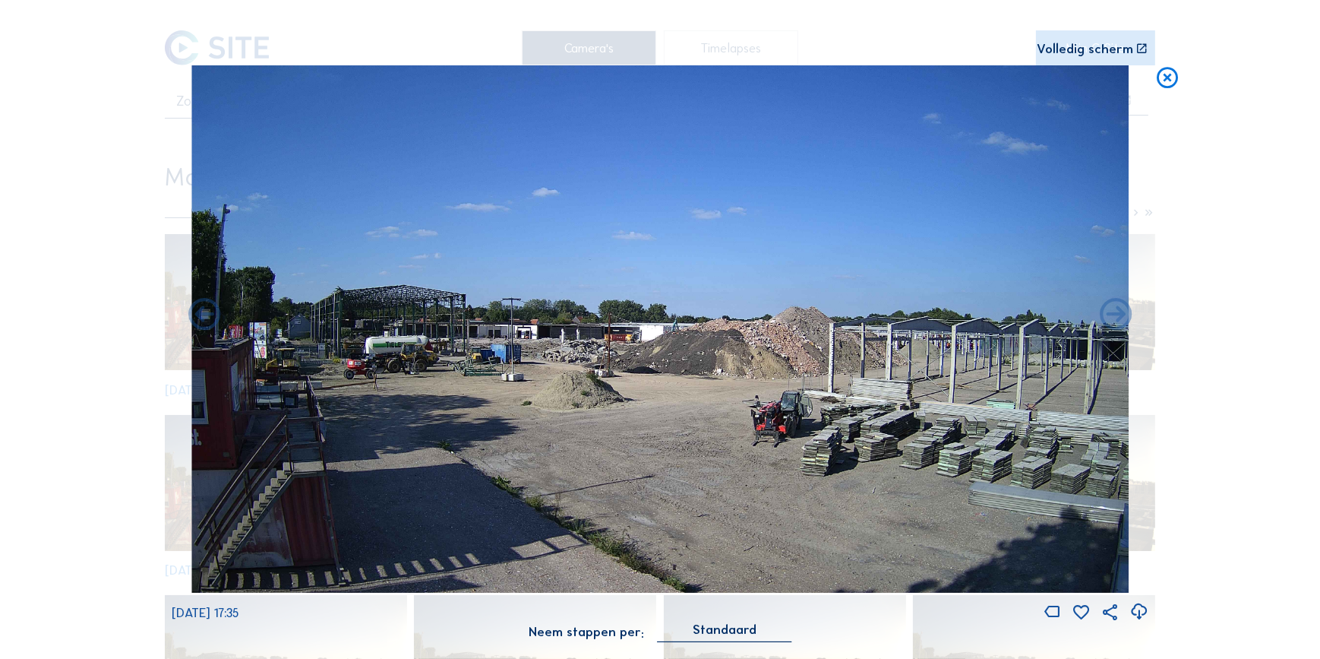
click at [1111, 319] on icon at bounding box center [1116, 315] width 39 height 39
